Goal: Information Seeking & Learning: Check status

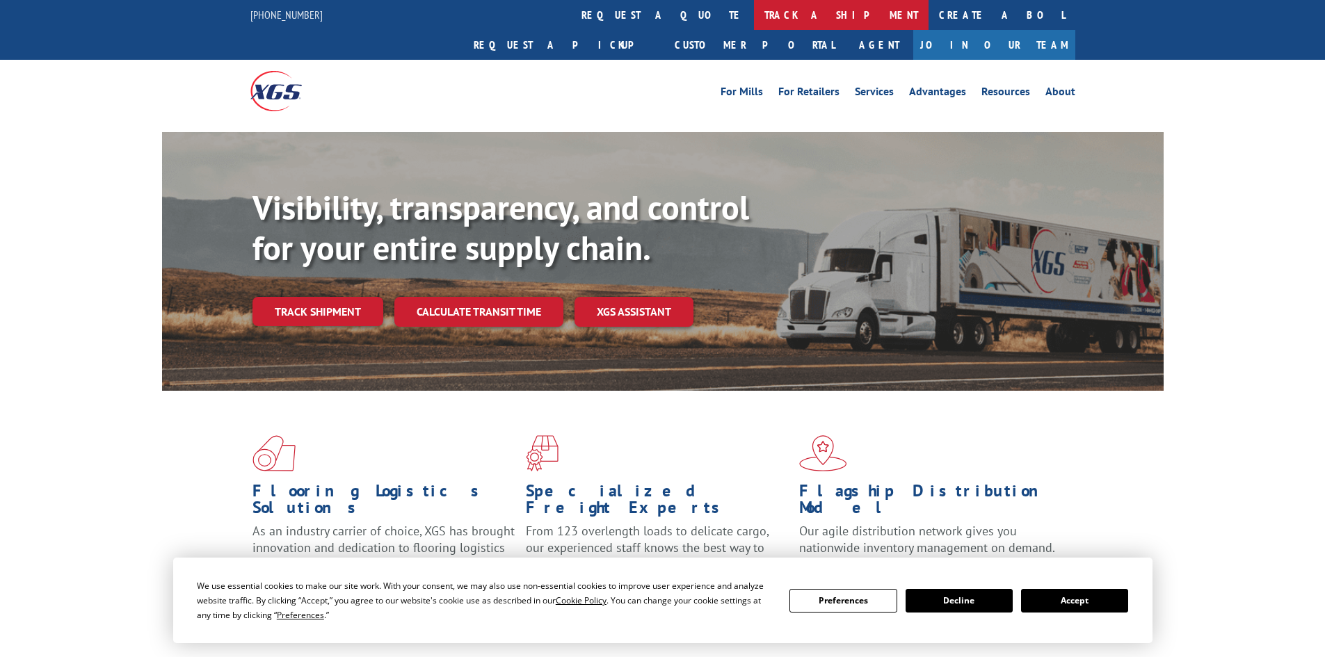
click at [754, 17] on link "track a shipment" at bounding box center [841, 15] width 175 height 30
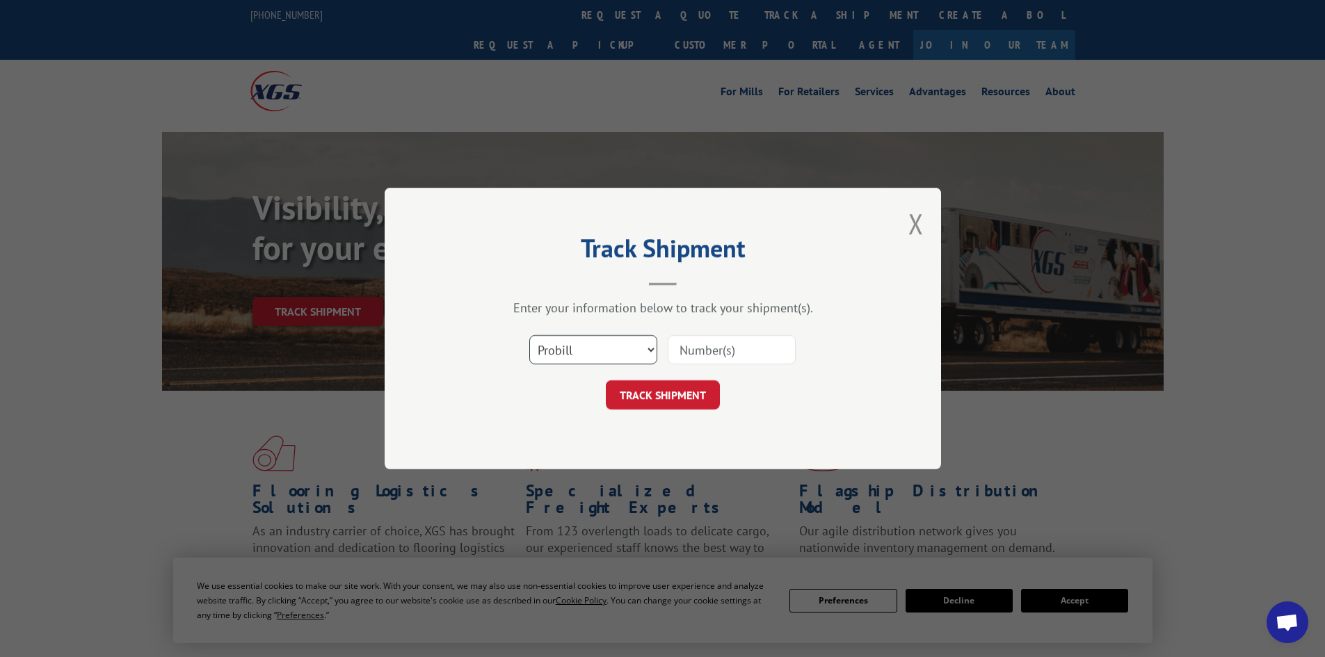
click at [642, 344] on select "Select category... Probill BOL PO" at bounding box center [593, 349] width 128 height 29
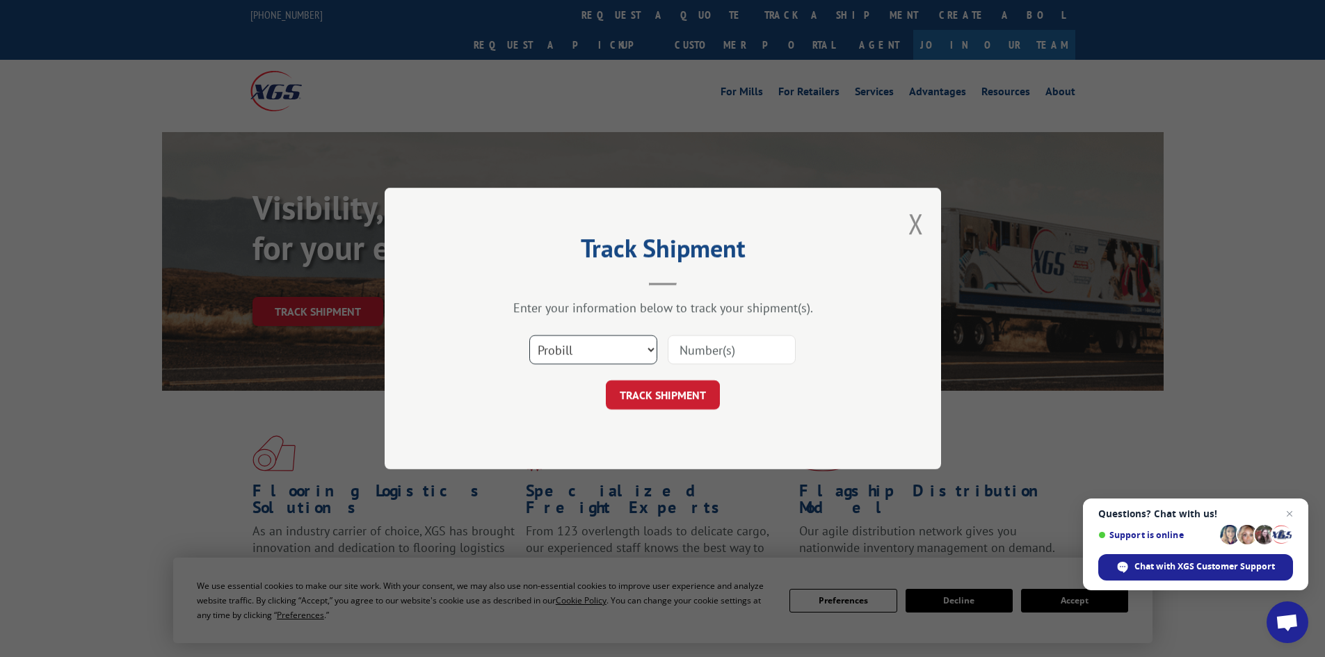
select select "bol"
click at [529, 335] on select "Select category... Probill BOL PO" at bounding box center [593, 349] width 128 height 29
click at [716, 355] on input at bounding box center [731, 349] width 128 height 29
paste input "6016759"
type input "6016759"
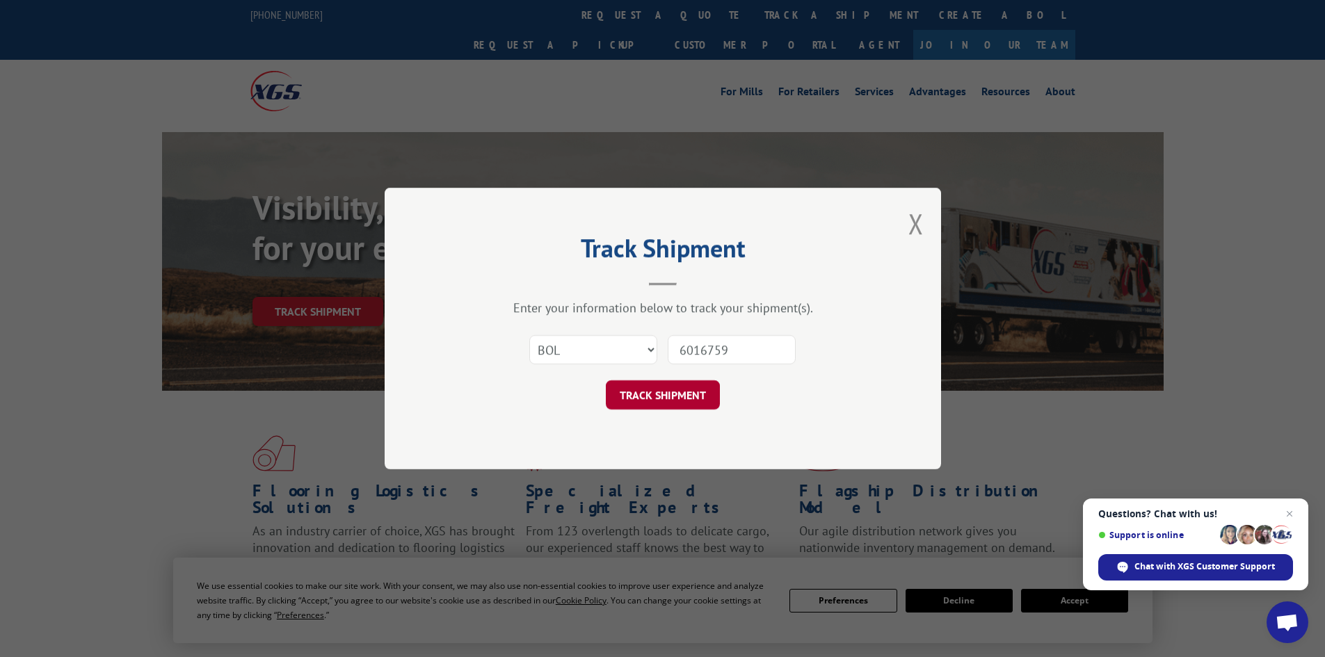
click at [688, 396] on button "TRACK SHIPMENT" at bounding box center [663, 394] width 114 height 29
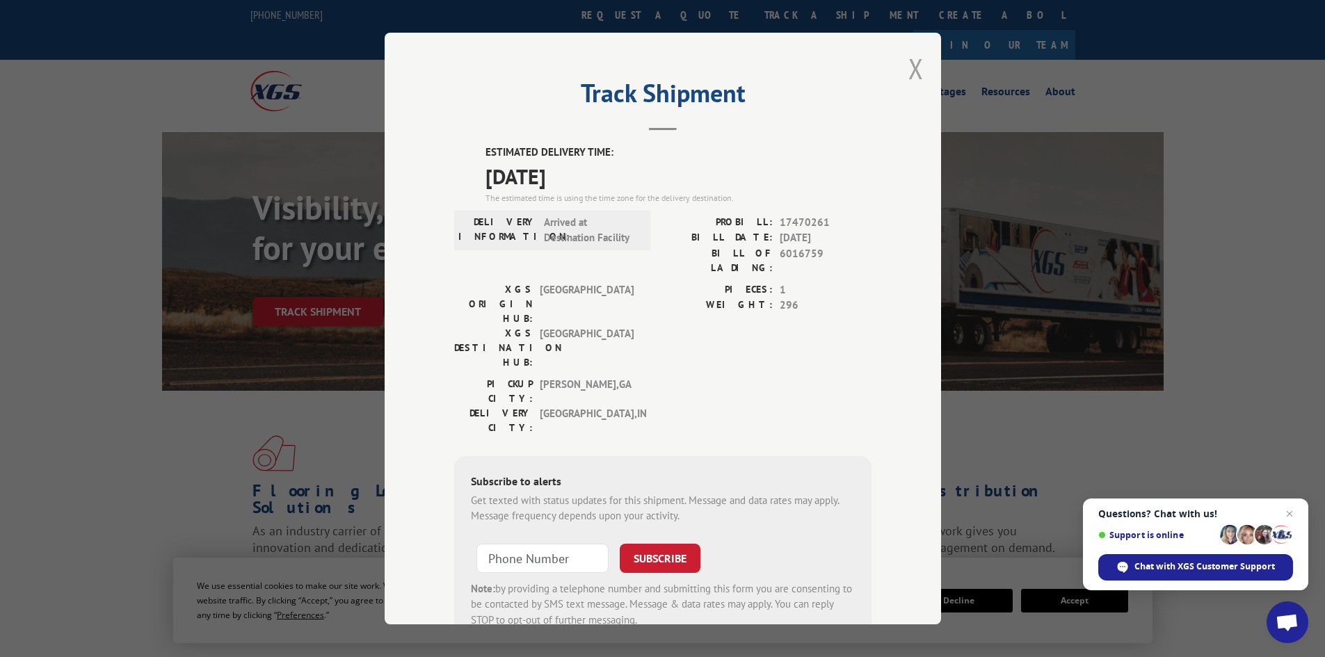
click at [910, 76] on button "Close modal" at bounding box center [915, 68] width 15 height 37
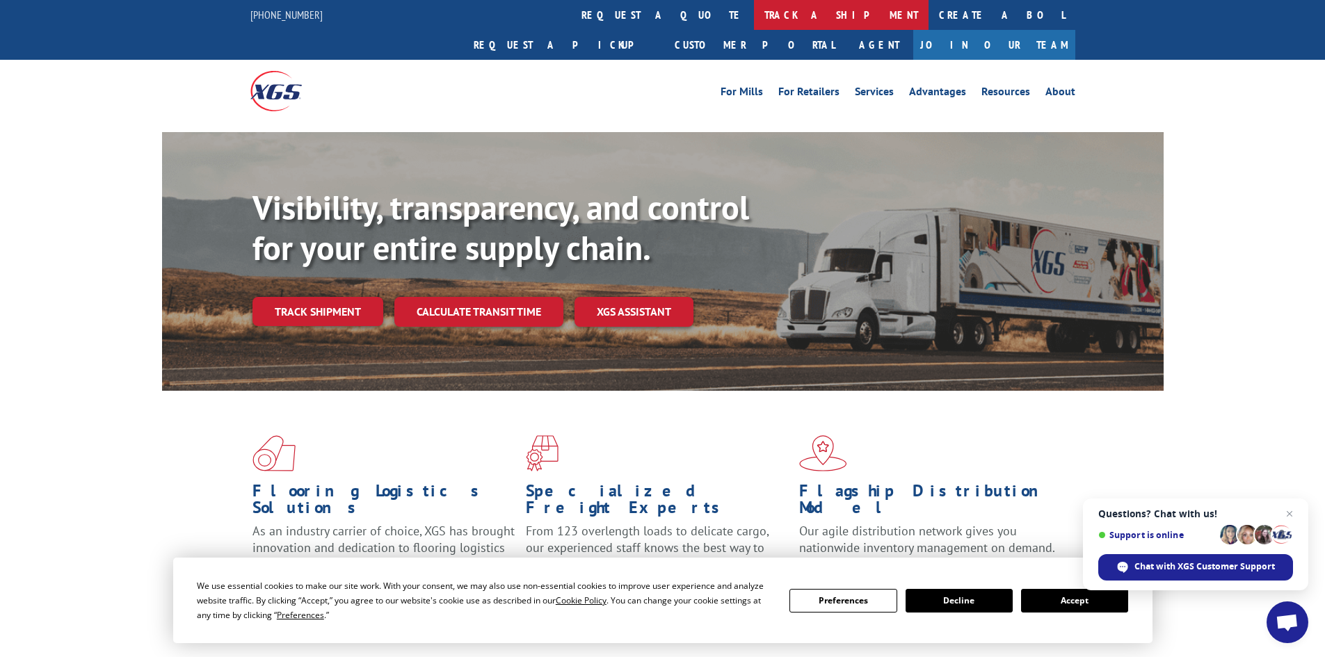
click at [754, 20] on link "track a shipment" at bounding box center [841, 15] width 175 height 30
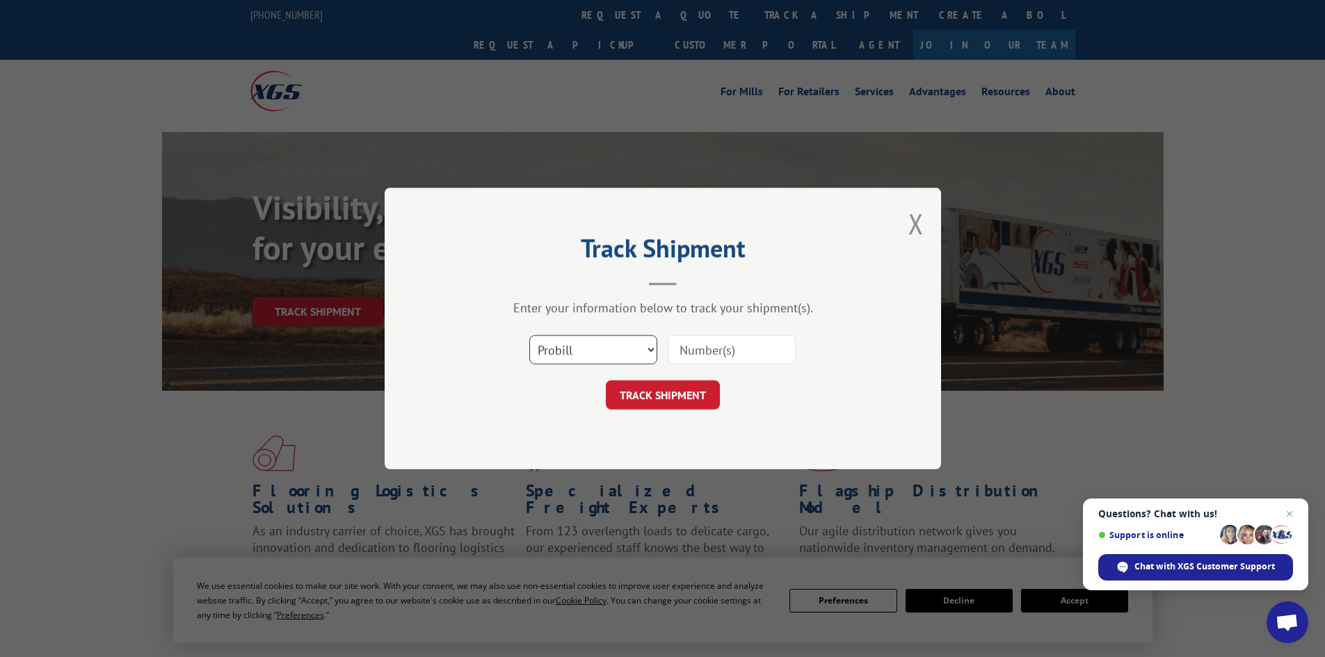
click at [610, 349] on select "Select category... Probill BOL PO" at bounding box center [593, 349] width 128 height 29
select select "bol"
click at [529, 335] on select "Select category... Probill BOL PO" at bounding box center [593, 349] width 128 height 29
click at [735, 342] on input at bounding box center [731, 349] width 128 height 29
paste input "0894260931"
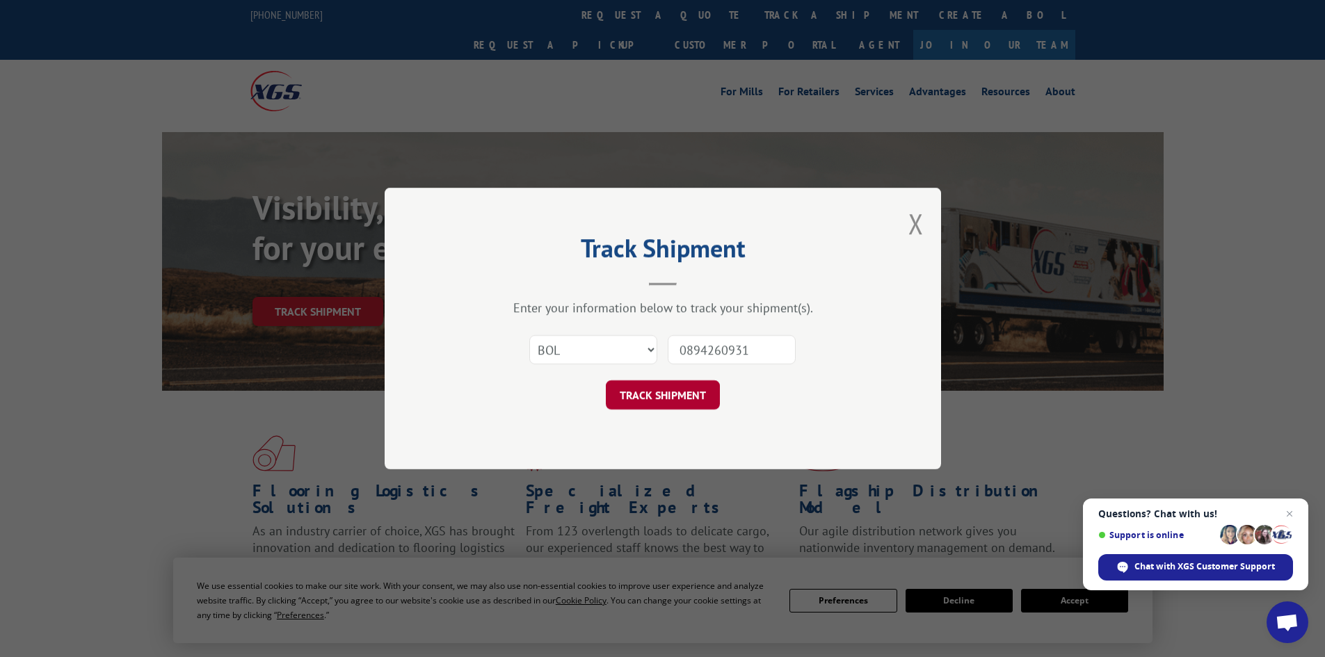
type input "0894260931"
click at [688, 394] on button "TRACK SHIPMENT" at bounding box center [663, 394] width 114 height 29
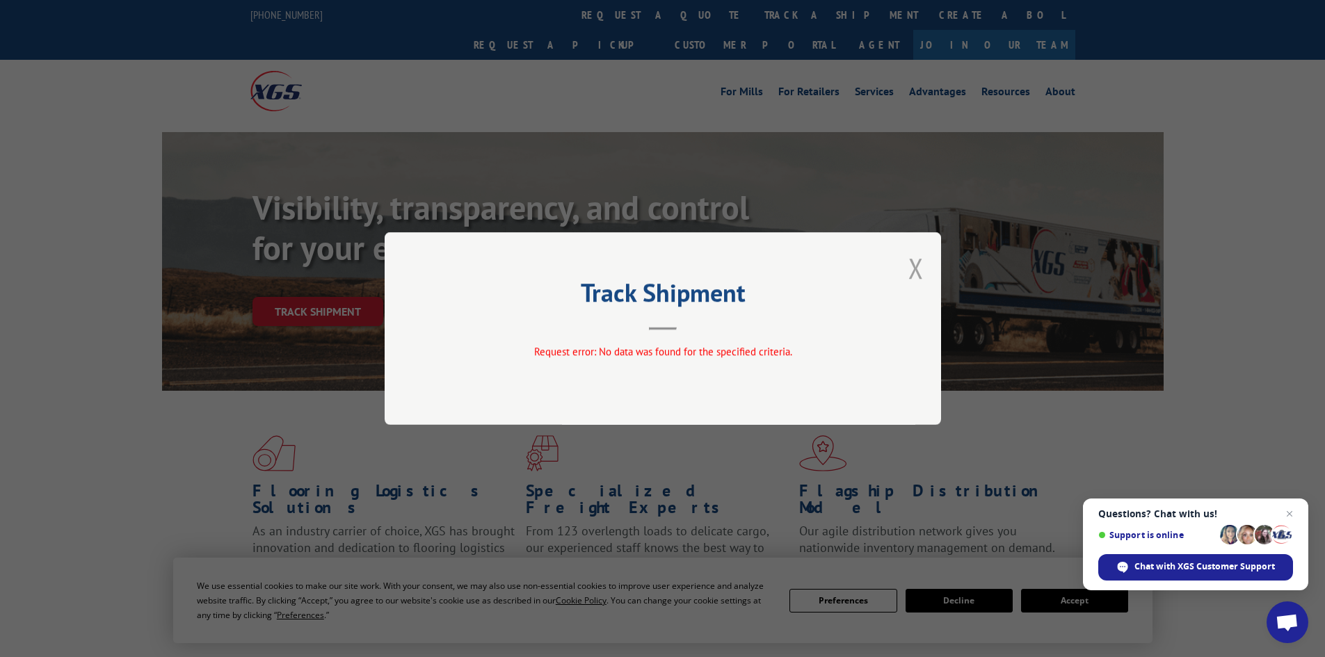
click at [914, 265] on button "Close modal" at bounding box center [915, 268] width 15 height 37
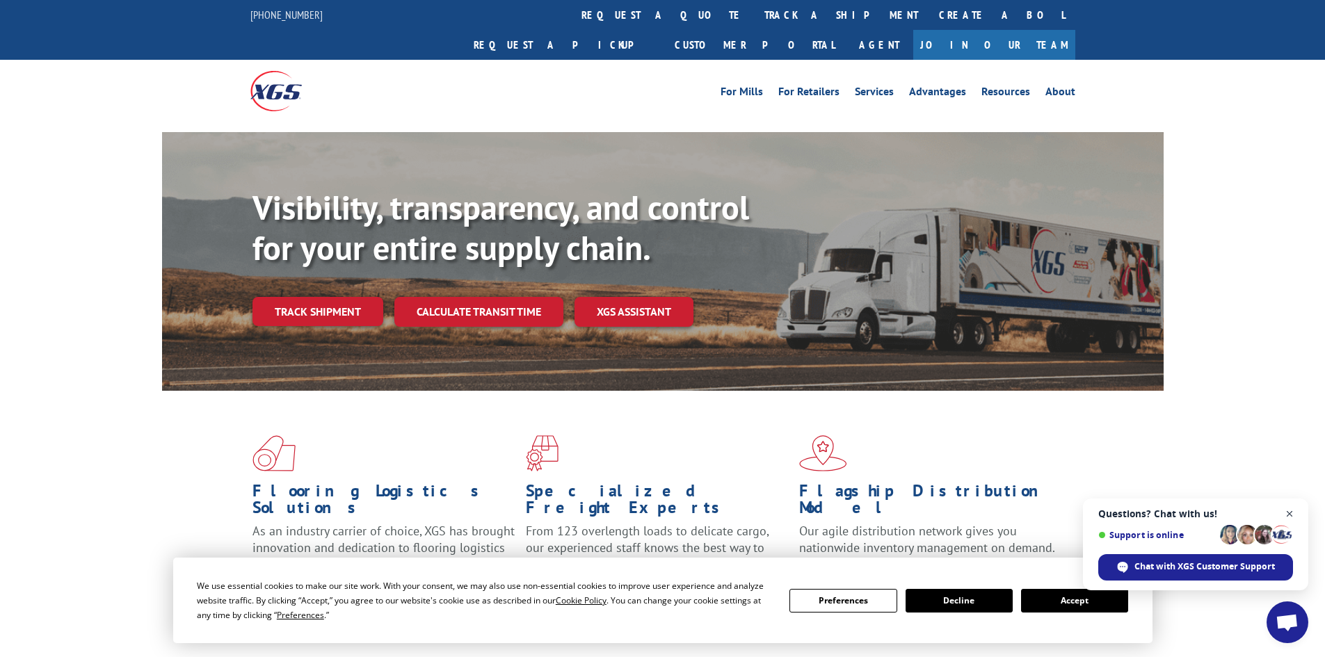
click at [1290, 519] on span "Close chat" at bounding box center [1289, 513] width 17 height 17
